Goal: Task Accomplishment & Management: Manage account settings

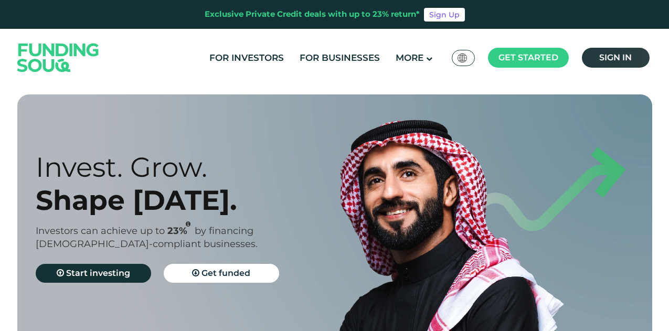
click at [621, 65] on link "Sign in" at bounding box center [616, 58] width 68 height 20
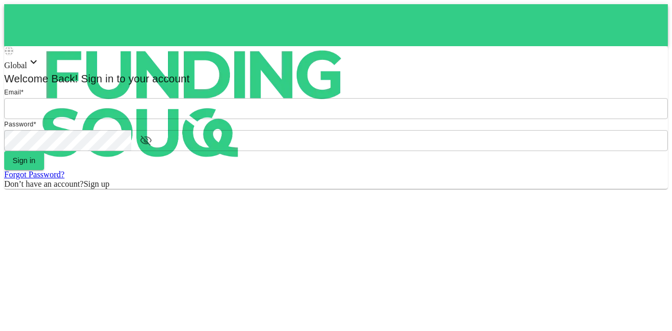
type input "mohanad.y.yasin@hotmail.com"
click at [337, 189] on form "Email email mohanad.y.yasin@hotmail.com email Password password password Sign i…" at bounding box center [336, 138] width 664 height 102
click at [339, 189] on form "Email email mohanad.y.yasin@hotmail.com email Password password password Sign i…" at bounding box center [336, 138] width 664 height 102
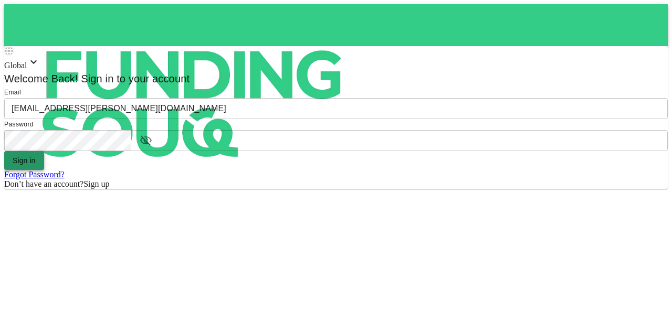
click at [44, 170] on button "Sign in" at bounding box center [24, 160] width 40 height 19
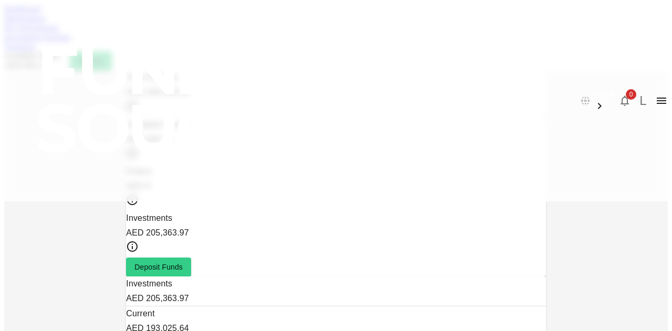
scroll to position [103, 0]
